Goal: Transaction & Acquisition: Register for event/course

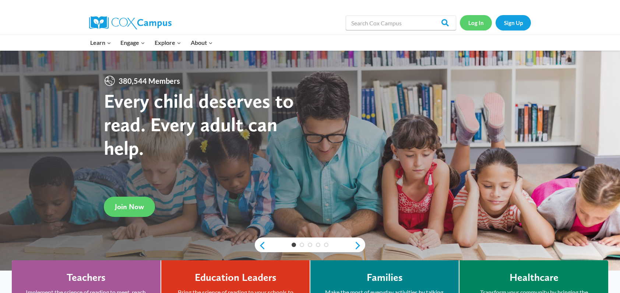
click at [475, 25] on link "Log In" at bounding box center [475, 22] width 32 height 15
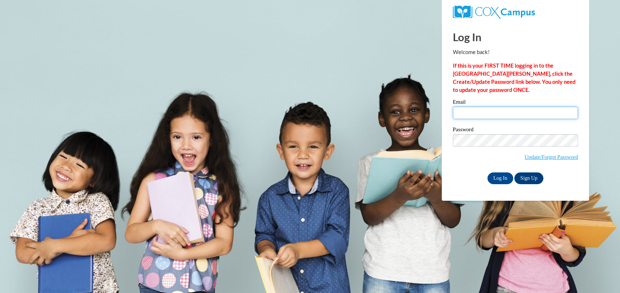
click at [495, 114] on input "Email" at bounding box center [514, 113] width 125 height 13
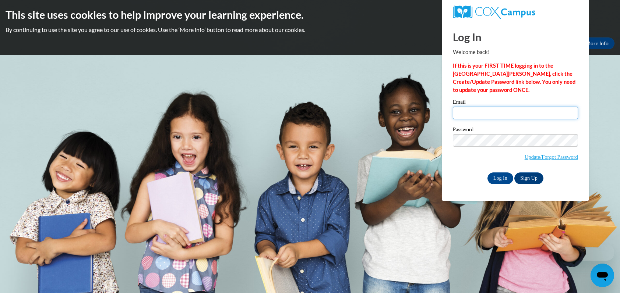
type input "william.olk@k12.hi.us"
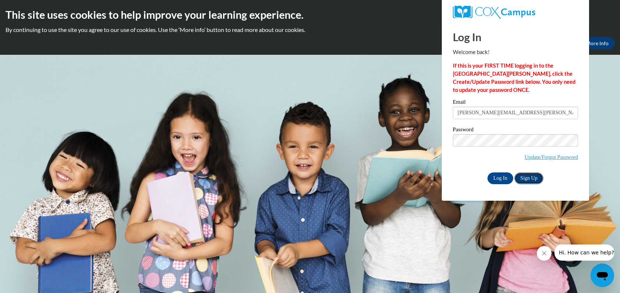
click at [532, 176] on link "Sign Up" at bounding box center [528, 179] width 29 height 12
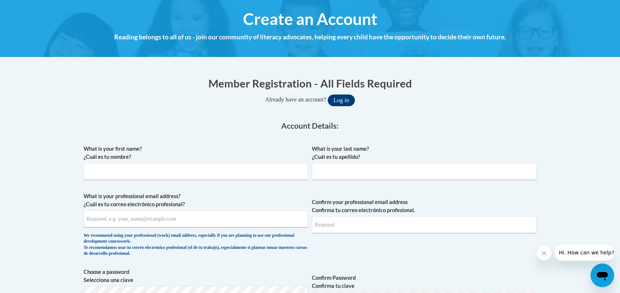
scroll to position [82, 0]
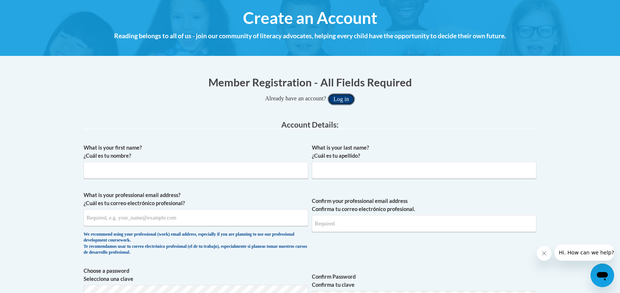
click at [343, 97] on button "Log in" at bounding box center [340, 99] width 27 height 12
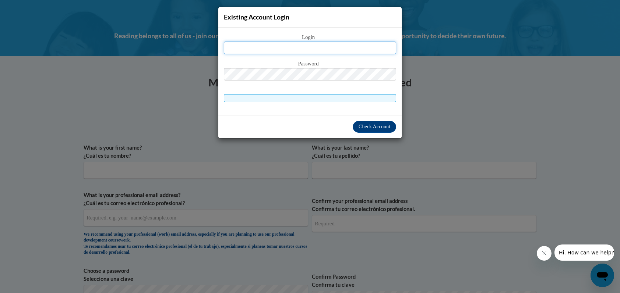
click at [339, 46] on input "text" at bounding box center [310, 48] width 172 height 13
click at [306, 49] on input "william.ollk@k12.hi.us" at bounding box center [310, 48] width 172 height 13
click at [305, 49] on input "william.ollk@k12.hi.us" at bounding box center [310, 48] width 172 height 13
click at [345, 46] on input "william.ollk@k12.hi.us" at bounding box center [310, 48] width 172 height 13
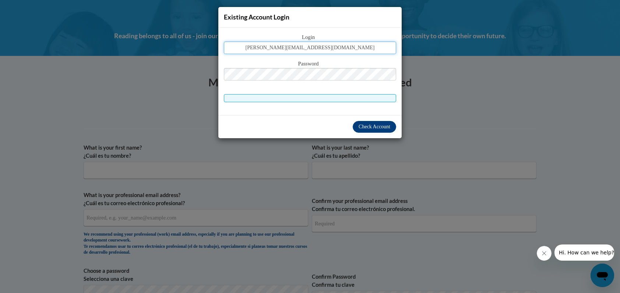
click at [306, 47] on input "william.ollk@k12.hi.us" at bounding box center [310, 48] width 172 height 13
type input "william.olk@k12.hi.us"
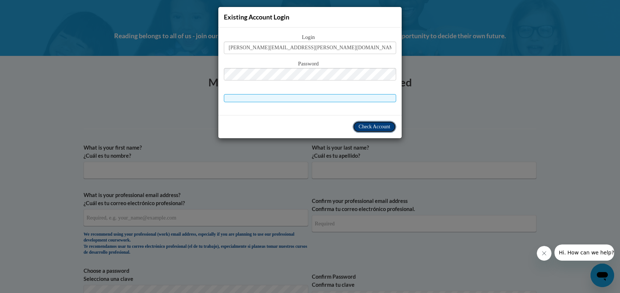
click at [367, 125] on span "Check Account" at bounding box center [374, 127] width 32 height 6
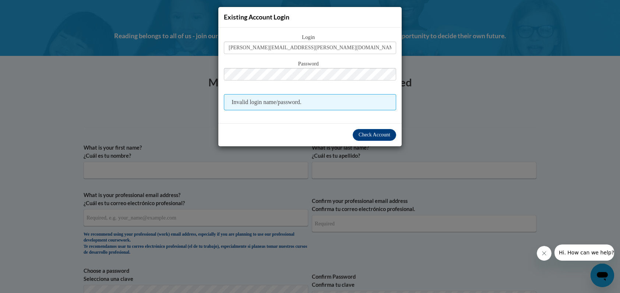
click at [346, 102] on span "Invalid login name/password." at bounding box center [310, 102] width 172 height 16
click at [486, 96] on div "Existing Account Login Login william.olk@k12.hi.us Password Invalid login name/…" at bounding box center [310, 146] width 620 height 293
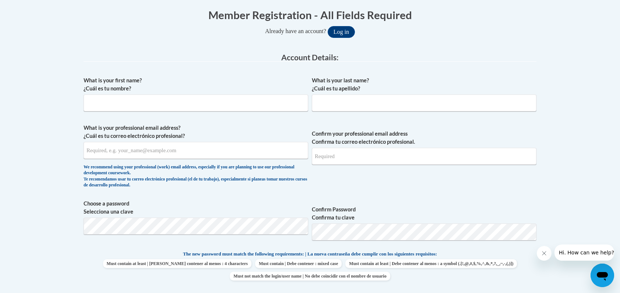
scroll to position [0, 0]
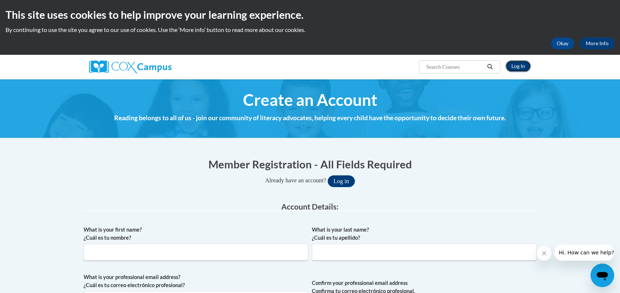
click at [517, 68] on link "Log In" at bounding box center [517, 66] width 25 height 12
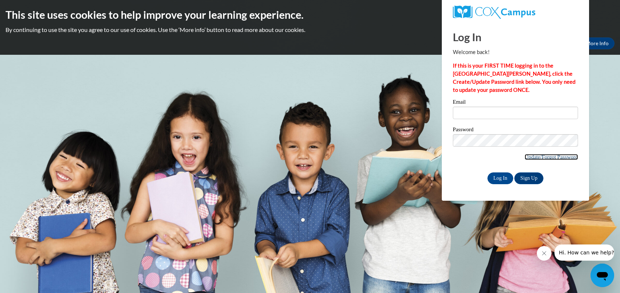
click at [549, 156] on link "Update/Forgot Password" at bounding box center [550, 157] width 53 height 6
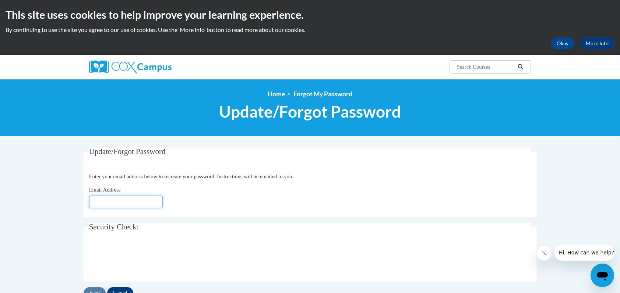
click at [128, 199] on input "Email Address" at bounding box center [126, 202] width 74 height 13
type input "william.olk@k12.hi.us"
click at [201, 213] on fieldset "Update/Forgot Password Please enter your email address Enter your email address…" at bounding box center [310, 183] width 452 height 70
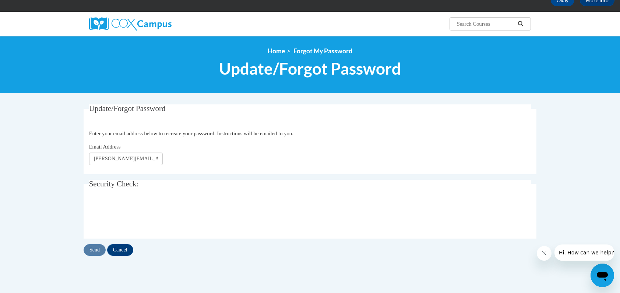
scroll to position [49, 0]
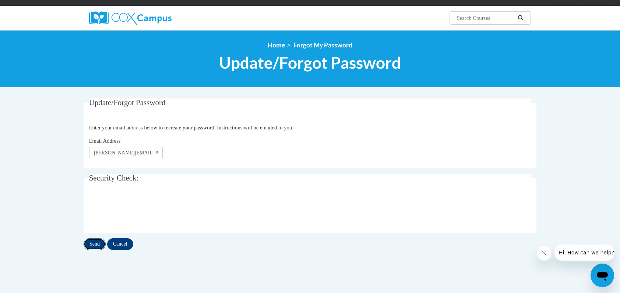
click at [94, 244] on input "Send" at bounding box center [95, 244] width 22 height 12
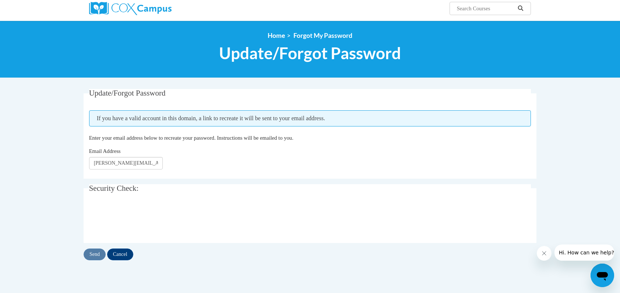
scroll to position [57, 0]
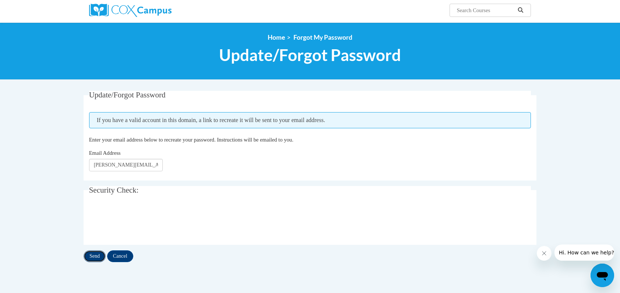
click at [94, 256] on input "Send" at bounding box center [95, 257] width 22 height 12
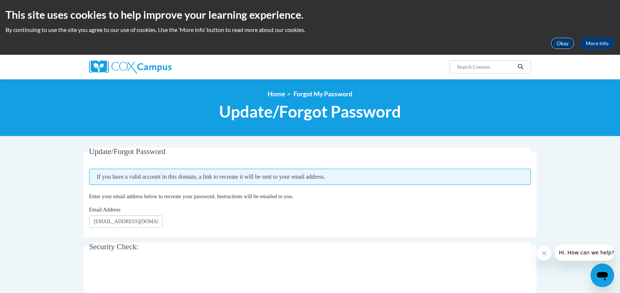
click at [561, 43] on button "Okay" at bounding box center [562, 44] width 24 height 12
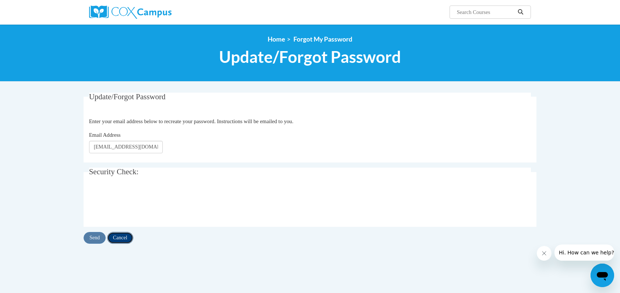
click at [128, 238] on input "Cancel" at bounding box center [120, 238] width 26 height 12
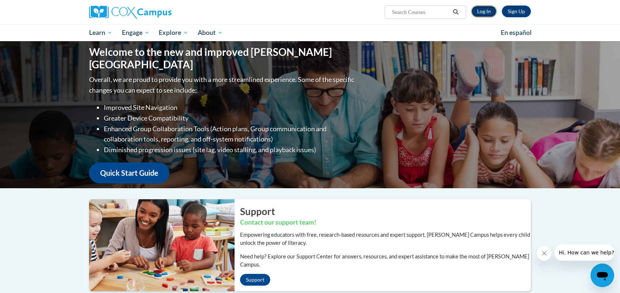
click at [484, 13] on link "Log In" at bounding box center [483, 12] width 25 height 12
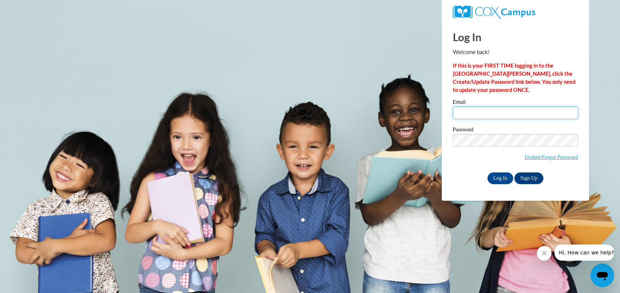
click at [504, 111] on input "Email" at bounding box center [514, 113] width 125 height 13
type input "william.olk@k12.hi.us"
click at [536, 157] on link "Update/Forgot Password" at bounding box center [550, 157] width 53 height 6
click at [525, 175] on link "Sign Up" at bounding box center [528, 179] width 29 height 12
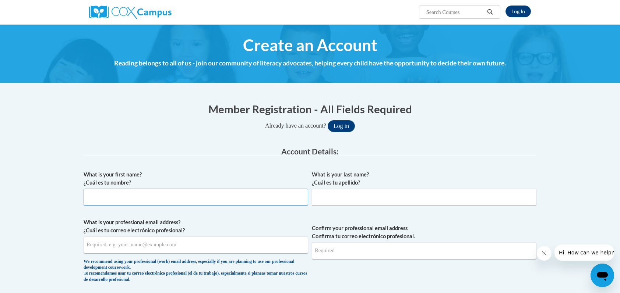
click at [213, 200] on input "What is your first name? ¿Cuál es tu nombre?" at bounding box center [196, 197] width 224 height 17
type input "[PERSON_NAME]"
type input "Olk"
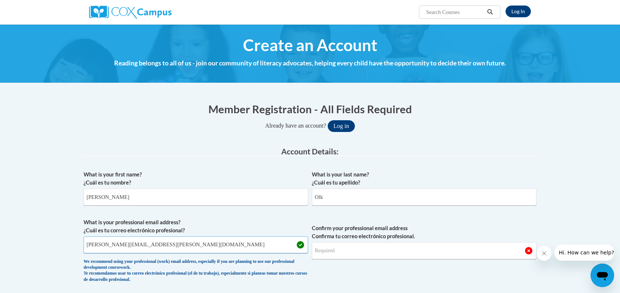
type input "william.olk@k12.hi.us"
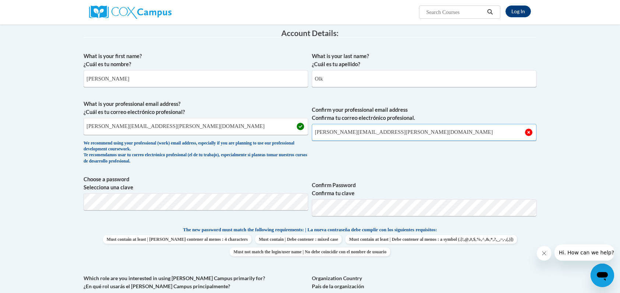
scroll to position [124, 0]
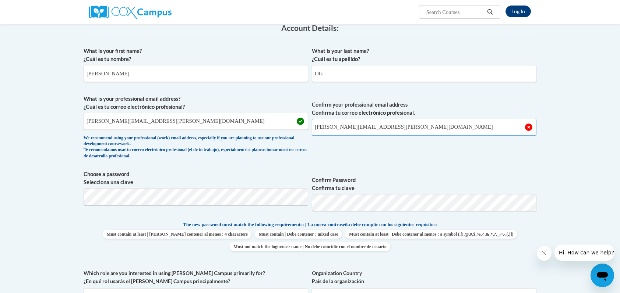
type input "william.olk@k12.hi.us"
click at [443, 177] on label "Confirm Password Confirma tu clave" at bounding box center [424, 184] width 224 height 16
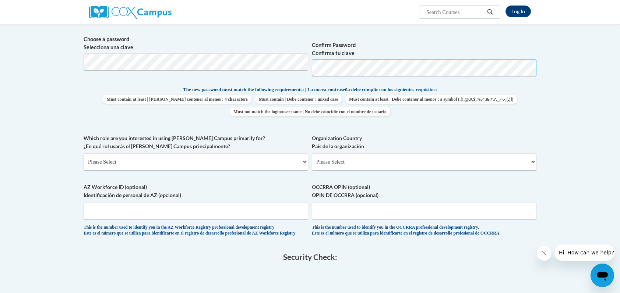
scroll to position [261, 0]
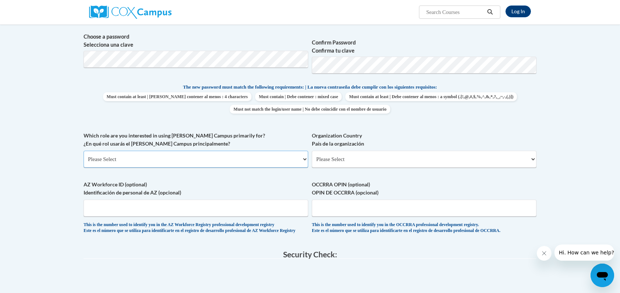
click at [235, 158] on select "Please Select College/University | Colegio/Universidad Community/Nonprofit Part…" at bounding box center [196, 159] width 224 height 17
select select "fbf2d438-af2f-41f8-98f1-81c410e29de3"
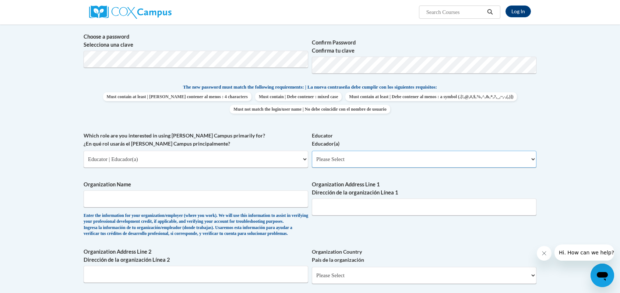
click at [350, 161] on select "Please Select Early Learning/Daycare Teacher/Family Home Care Provider | Maestr…" at bounding box center [424, 159] width 224 height 17
select select "11a86997-7122-4e2e-80c7-11975180ece4"
click at [196, 204] on input "Organization Name" at bounding box center [196, 199] width 224 height 17
type input "Alvah Scott Elementary School"
type input "98-1230 Moanalua Road"
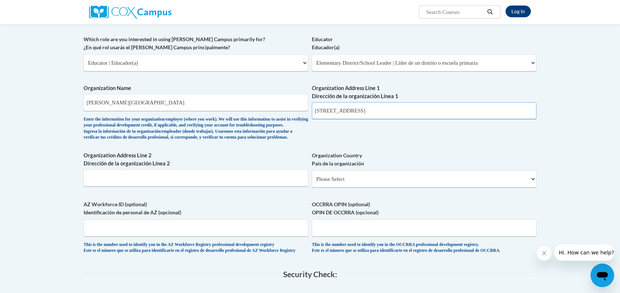
scroll to position [360, 0]
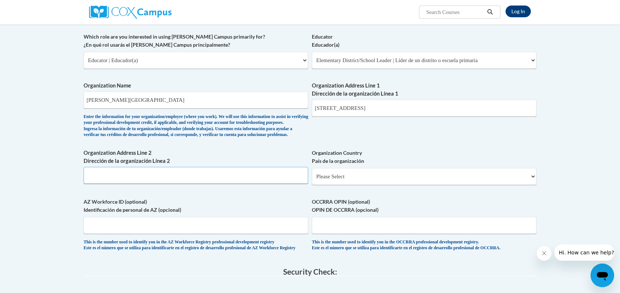
click at [266, 184] on input "Organization Address Line 2 Dirección de la organización Línea 2" at bounding box center [196, 175] width 224 height 17
select select "Hawaii"
click at [199, 184] on input "Organization Address Line 2 Dirección de la organización Línea 2" at bounding box center [196, 175] width 224 height 17
click at [229, 212] on label "AZ Workforce ID (optional) Identificación de personal de AZ (opcional)" at bounding box center [196, 206] width 224 height 16
click at [229, 217] on input "AZ Workforce ID (optional) Identificación de personal de AZ (opcional)" at bounding box center [196, 225] width 224 height 17
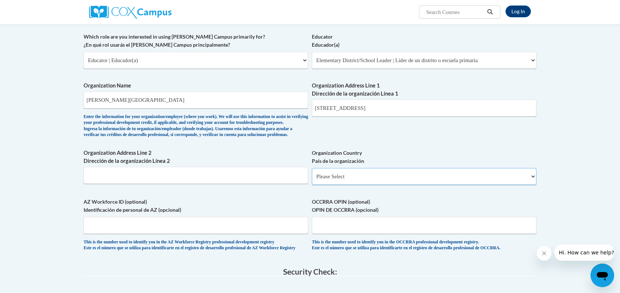
click at [344, 185] on select "Please Select United States | Estados Unidos Outside of the United States | Fue…" at bounding box center [424, 176] width 224 height 17
select select "ad49bcad-a171-4b2e-b99c-48b446064914"
select select
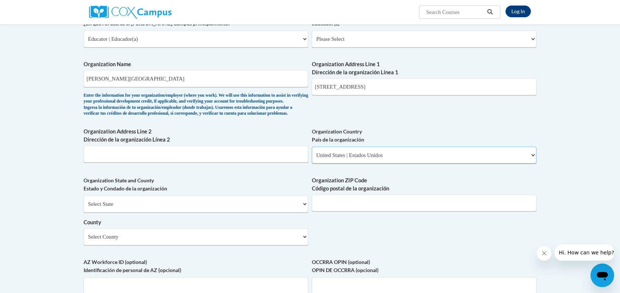
scroll to position [388, 0]
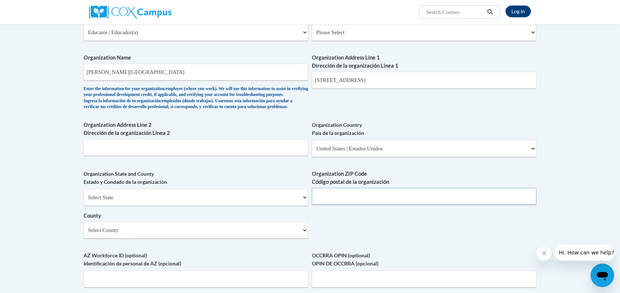
click at [338, 205] on input "Organization ZIP Code Código postal de la organización" at bounding box center [424, 196] width 224 height 17
type input "96701"
click at [488, 238] on div "What is your first name? ¿Cuál es tu nombre? William What is your last name? ¿C…" at bounding box center [310, 45] width 452 height 533
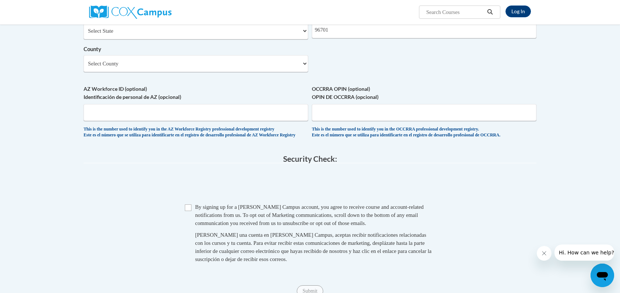
scroll to position [558, 0]
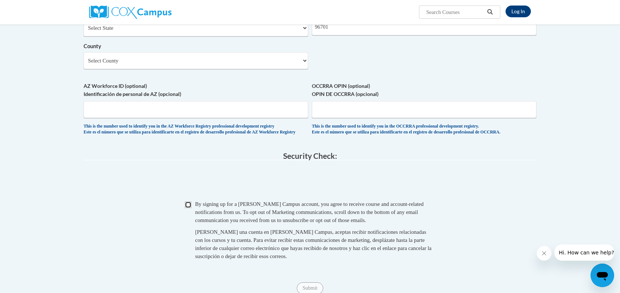
click at [189, 208] on input "Checkbox" at bounding box center [188, 205] width 7 height 7
checkbox input "true"
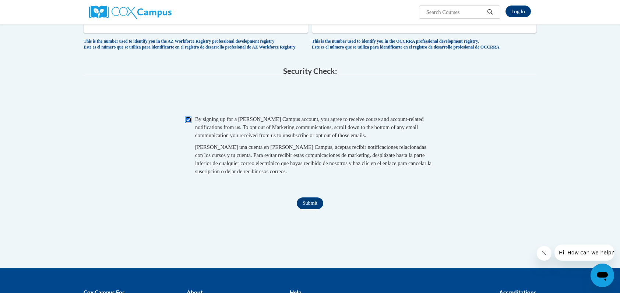
scroll to position [646, 0]
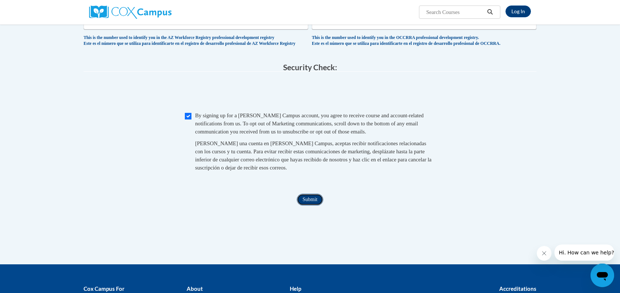
click at [306, 206] on input "Submit" at bounding box center [310, 200] width 26 height 12
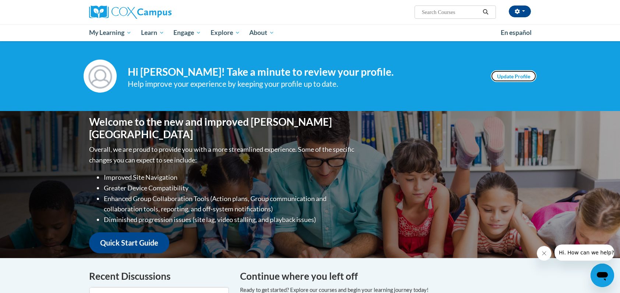
click at [513, 76] on link "Update Profile" at bounding box center [513, 76] width 46 height 12
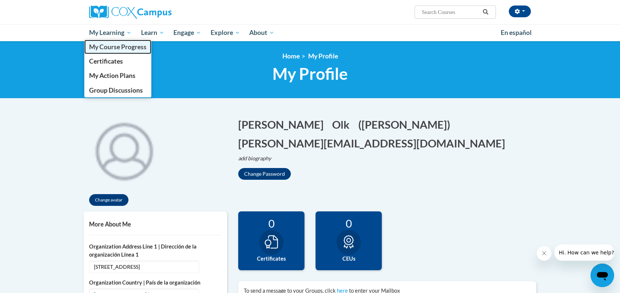
click at [120, 47] on span "My Course Progress" at bounding box center [117, 47] width 57 height 8
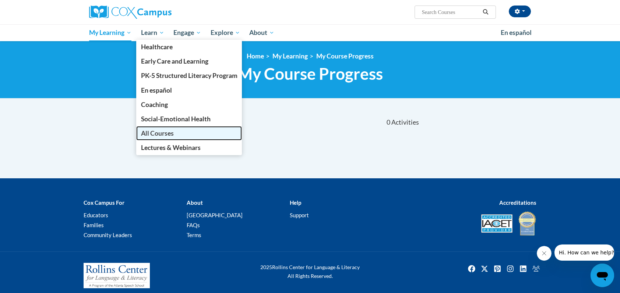
click at [148, 131] on span "All Courses" at bounding box center [157, 133] width 33 height 8
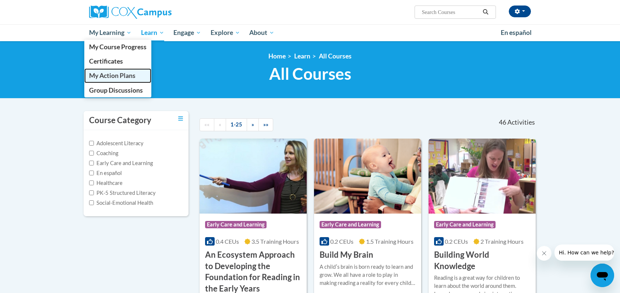
click at [103, 77] on span "My Action Plans" at bounding box center [112, 76] width 46 height 8
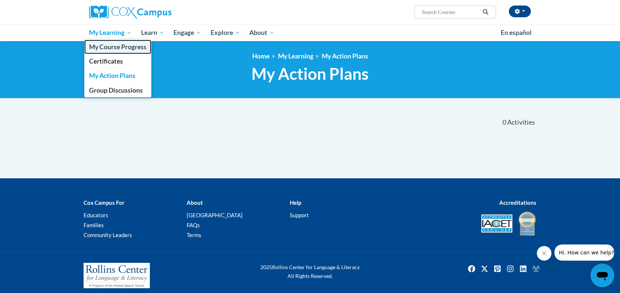
click at [122, 49] on span "My Course Progress" at bounding box center [117, 47] width 57 height 8
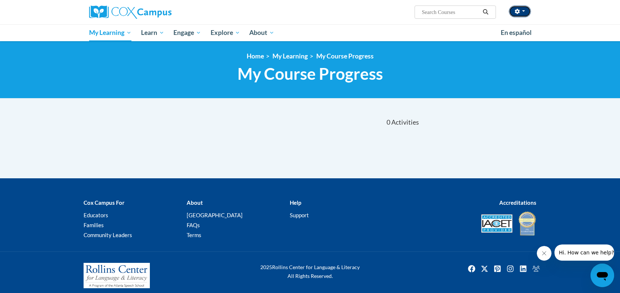
click at [512, 12] on button "button" at bounding box center [519, 12] width 22 height 12
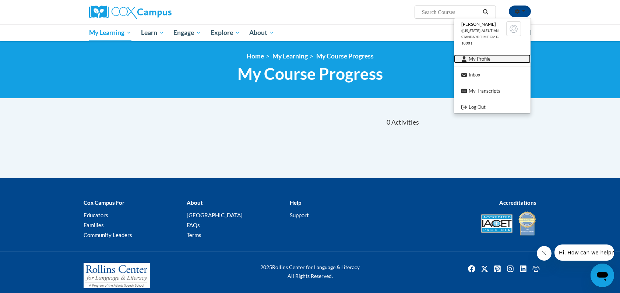
click at [475, 59] on link "My Profile" at bounding box center [492, 58] width 77 height 9
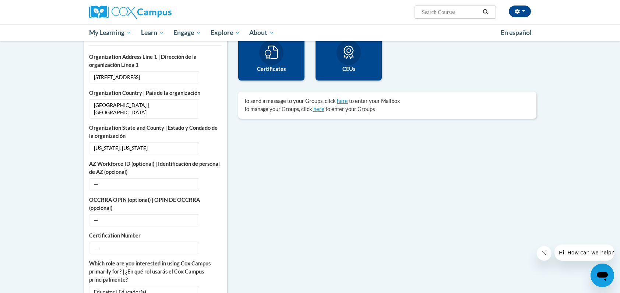
scroll to position [39, 0]
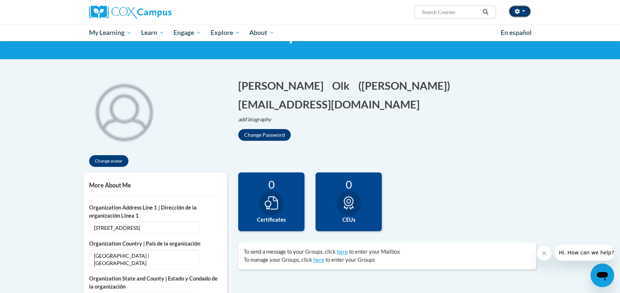
click at [517, 9] on icon "button" at bounding box center [516, 11] width 5 height 5
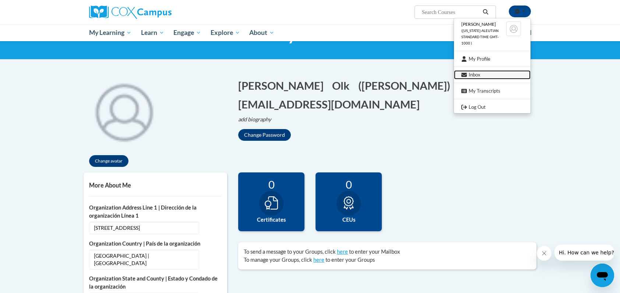
click at [475, 79] on link "Inbox" at bounding box center [492, 74] width 77 height 9
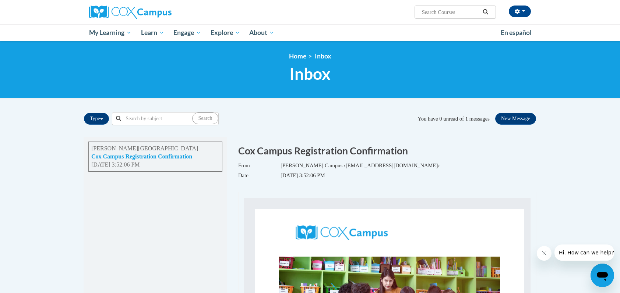
click at [161, 157] on button "Cox Campus Registration Confirmation" at bounding box center [141, 157] width 101 height 8
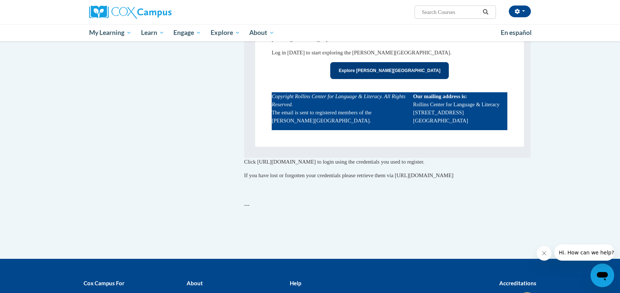
scroll to position [333, 0]
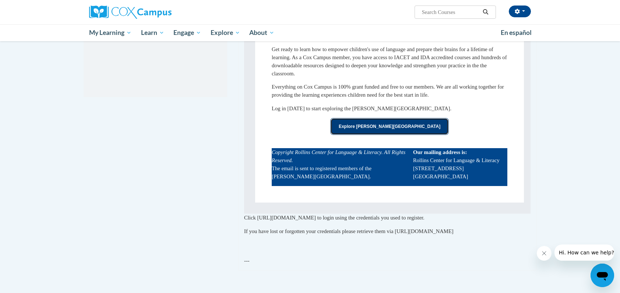
click at [392, 125] on link "Explore [PERSON_NAME][GEOGRAPHIC_DATA]" at bounding box center [389, 126] width 118 height 17
